Goal: Task Accomplishment & Management: Use online tool/utility

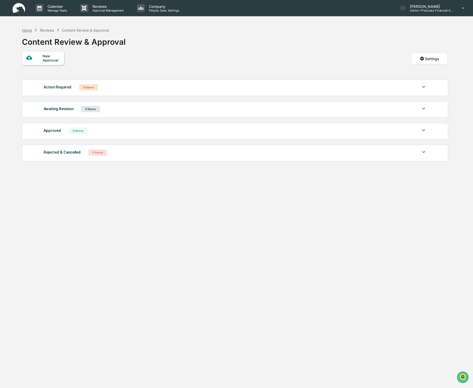
click at [31, 29] on div "Home" at bounding box center [27, 30] width 10 height 4
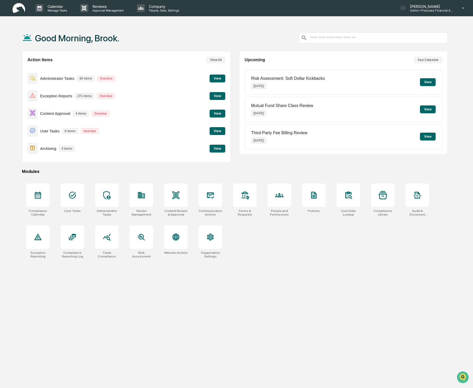
click at [221, 115] on button "View" at bounding box center [218, 114] width 16 height 8
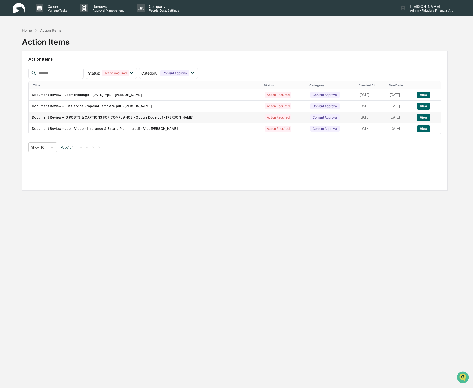
click at [424, 118] on button "View" at bounding box center [423, 117] width 13 height 7
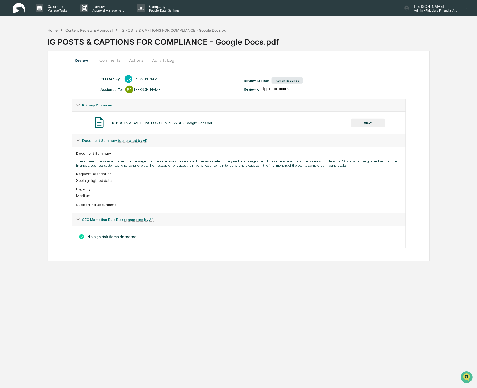
click at [375, 123] on button "VIEW" at bounding box center [368, 122] width 34 height 9
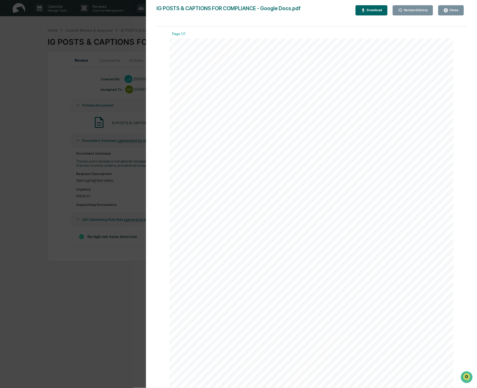
click at [459, 8] on button "Close" at bounding box center [451, 10] width 26 height 10
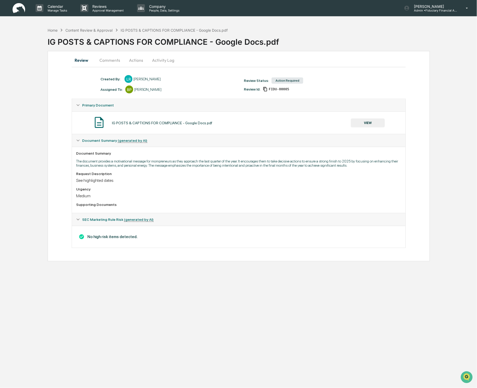
click at [113, 61] on button "Comments" at bounding box center [109, 60] width 29 height 13
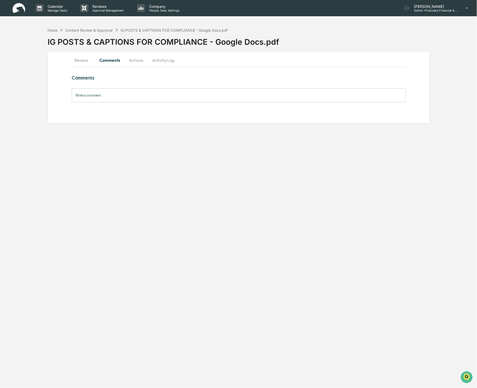
click at [86, 100] on input "Write a comment..." at bounding box center [239, 95] width 334 height 14
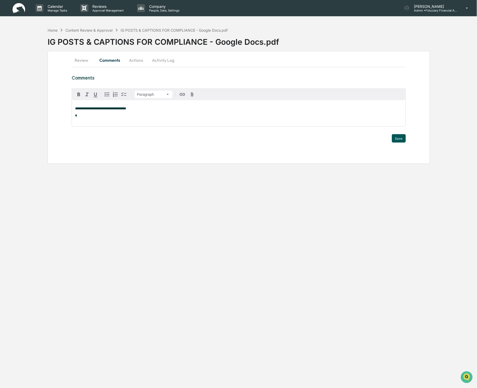
click at [398, 139] on button "Save" at bounding box center [399, 138] width 14 height 8
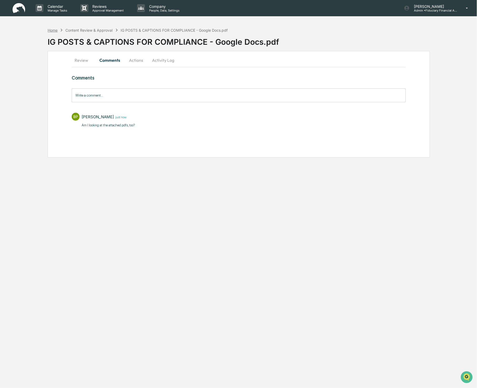
click at [53, 28] on div "Home" at bounding box center [53, 30] width 10 height 4
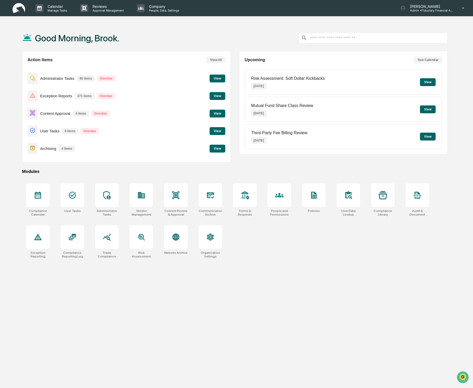
click at [215, 111] on button "View" at bounding box center [218, 114] width 16 height 8
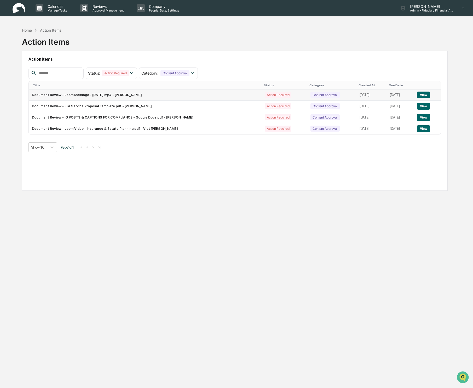
click at [173, 98] on td "Document Review - Loom Message - [DATE].mp4 - [PERSON_NAME]" at bounding box center [145, 94] width 233 height 11
click at [426, 95] on button "View" at bounding box center [423, 95] width 13 height 7
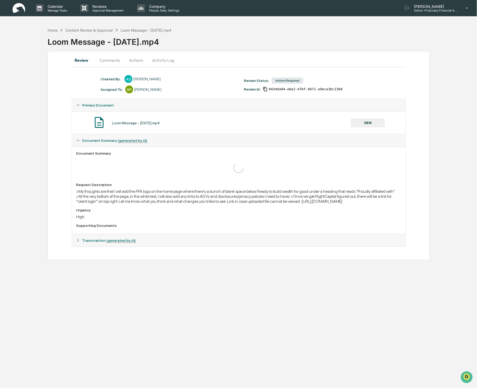
click at [371, 125] on button "VIEW" at bounding box center [368, 122] width 34 height 9
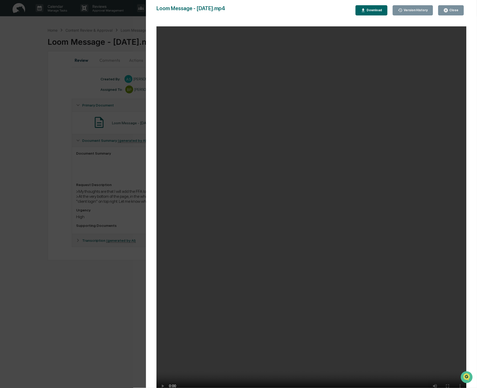
click at [454, 11] on div "Close" at bounding box center [453, 10] width 10 height 4
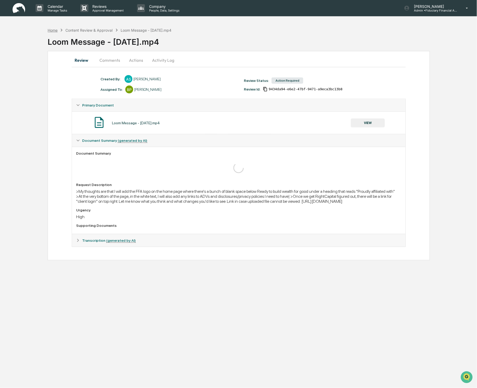
click at [51, 29] on div "Home" at bounding box center [53, 30] width 10 height 4
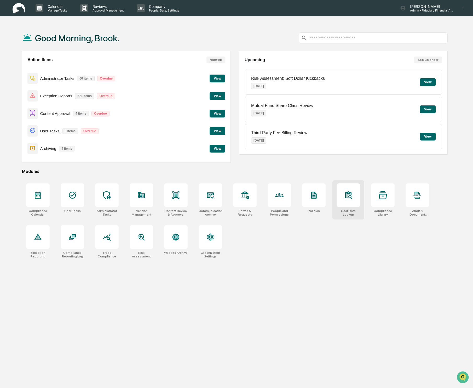
click at [356, 199] on div at bounding box center [349, 195] width 24 height 24
